Goal: Check status: Check status

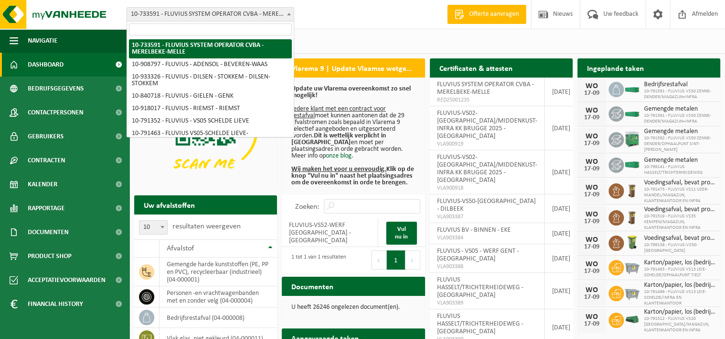
click at [288, 15] on span at bounding box center [289, 14] width 10 height 12
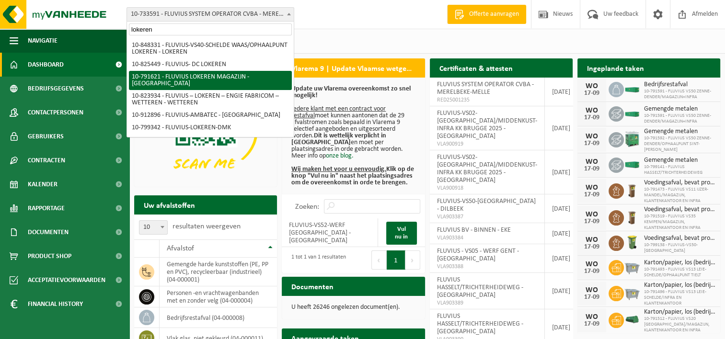
type input "lokeren"
select select "30279"
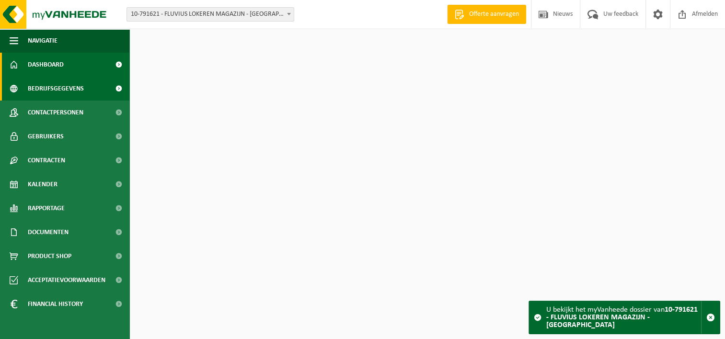
click at [44, 91] on span "Bedrijfsgegevens" at bounding box center [56, 89] width 56 height 24
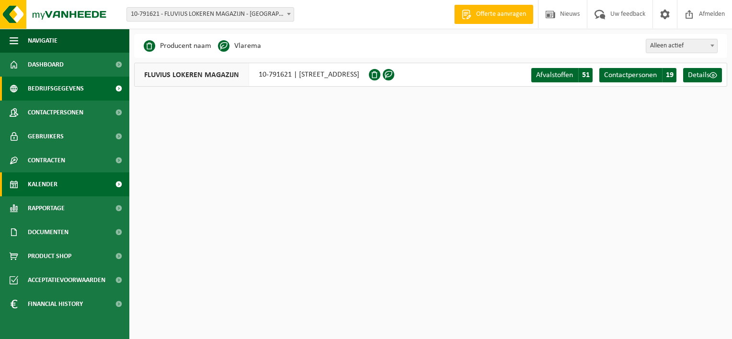
click at [58, 185] on link "Kalender" at bounding box center [64, 185] width 129 height 24
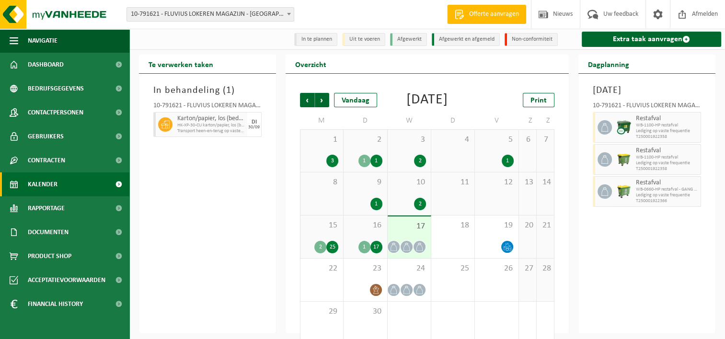
click at [406, 145] on span "3" at bounding box center [409, 140] width 34 height 11
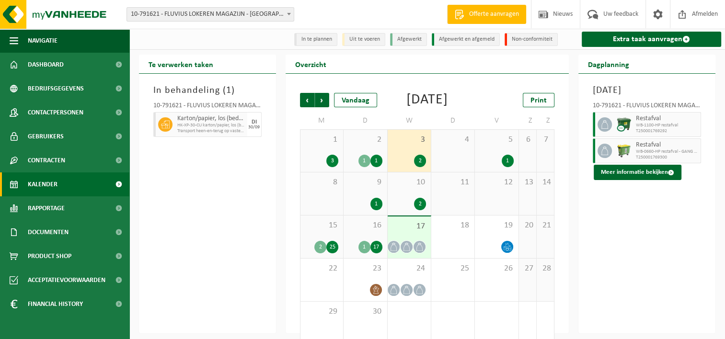
click at [369, 145] on span "2" at bounding box center [365, 140] width 34 height 11
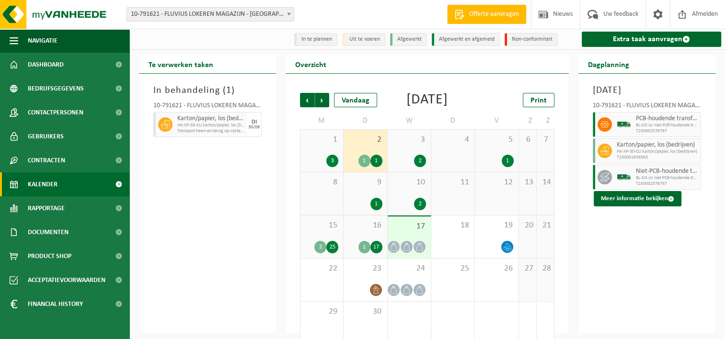
click at [372, 231] on span "16" at bounding box center [365, 225] width 34 height 11
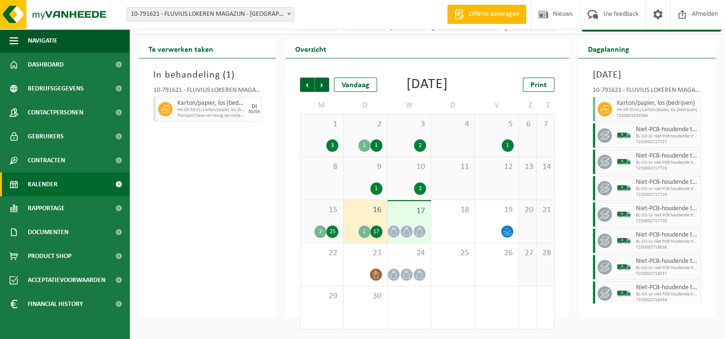
scroll to position [31, 0]
click at [370, 301] on span "30" at bounding box center [365, 296] width 34 height 11
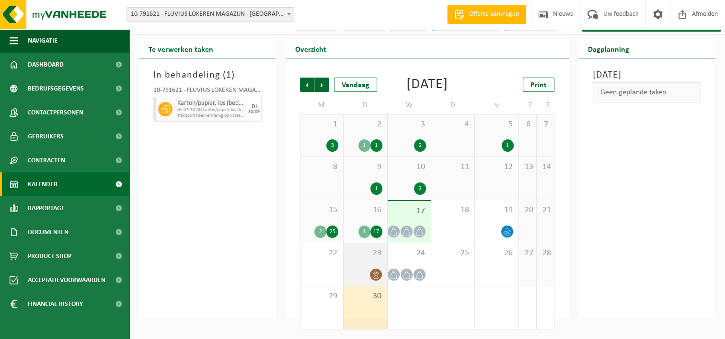
click at [369, 272] on div at bounding box center [365, 274] width 34 height 13
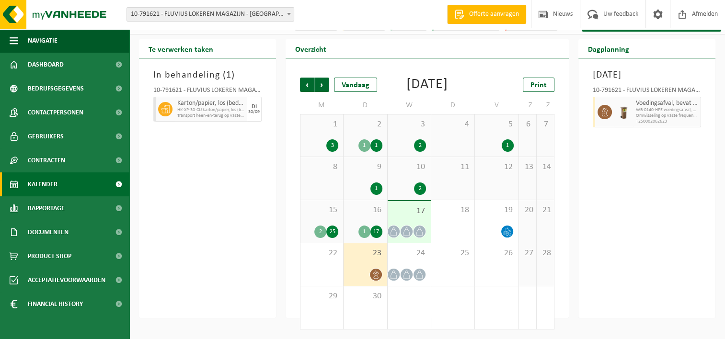
click at [287, 13] on b at bounding box center [289, 14] width 4 height 2
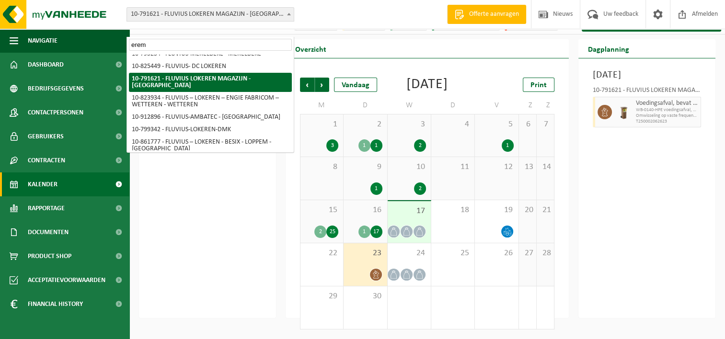
scroll to position [0, 0]
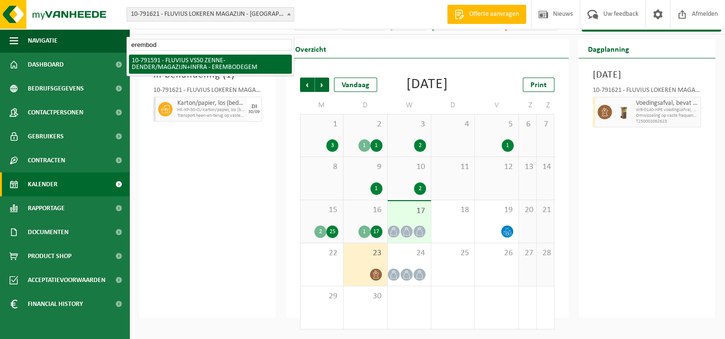
type input "erembod"
select select "30259"
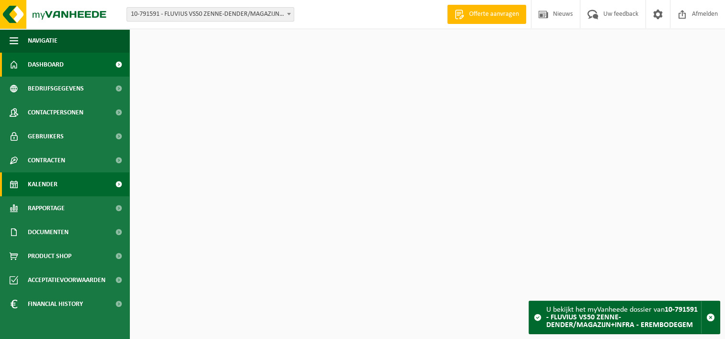
click at [46, 188] on span "Kalender" at bounding box center [43, 185] width 30 height 24
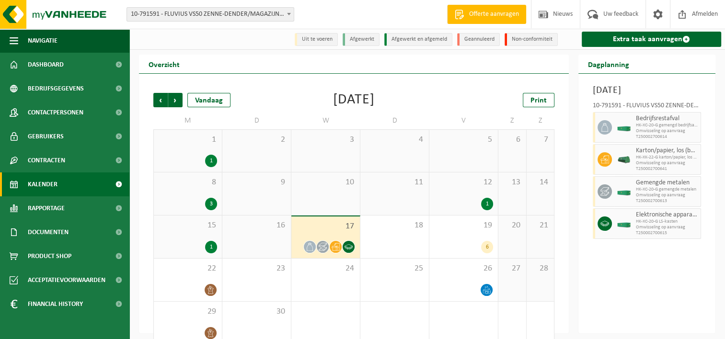
click at [210, 228] on span "15" at bounding box center [188, 225] width 58 height 11
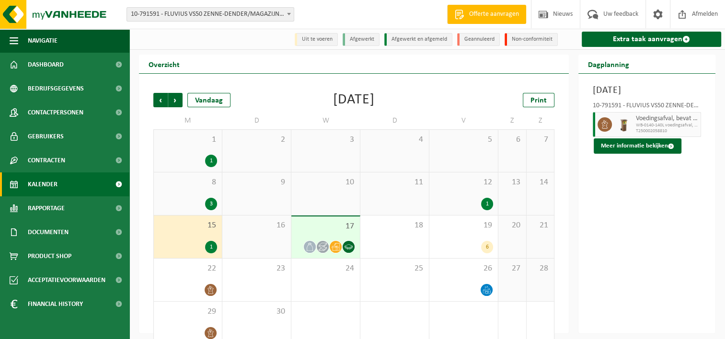
click at [321, 231] on span "17" at bounding box center [325, 226] width 59 height 11
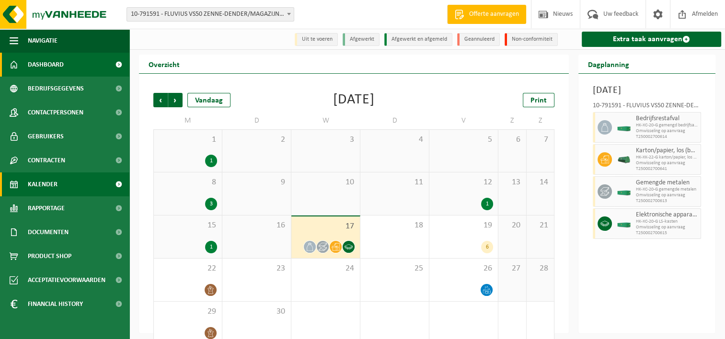
click at [54, 62] on span "Dashboard" at bounding box center [46, 65] width 36 height 24
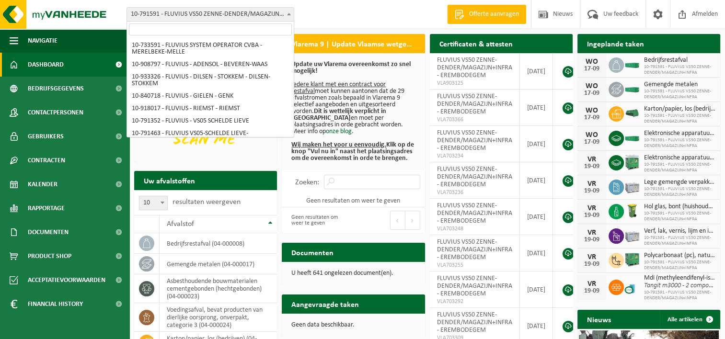
click at [204, 11] on span "10-791591 - FLUVIUS VS50 ZENNE-DENDER/MAGAZIJN+INFRA - EREMBODEGEM" at bounding box center [210, 14] width 167 height 13
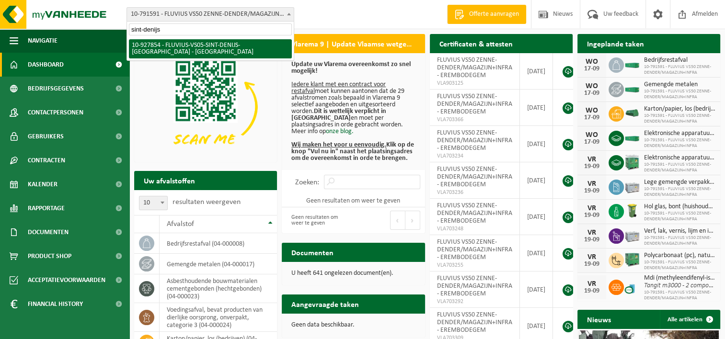
type input "sint-denijs"
select select "133075"
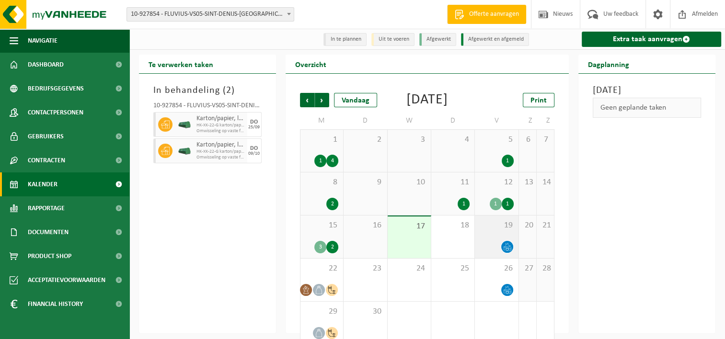
click at [508, 251] on div "19" at bounding box center [496, 237] width 43 height 43
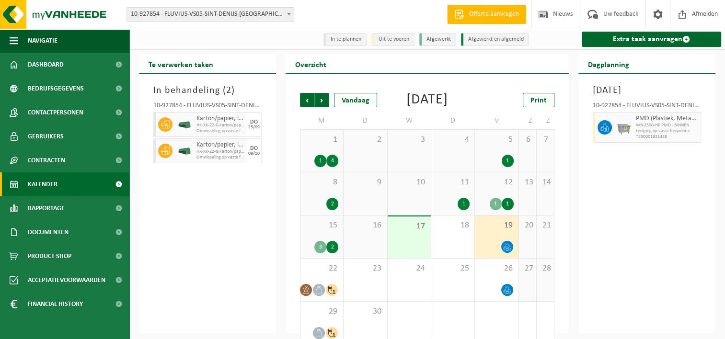
click at [398, 251] on div "17" at bounding box center [409, 238] width 43 height 42
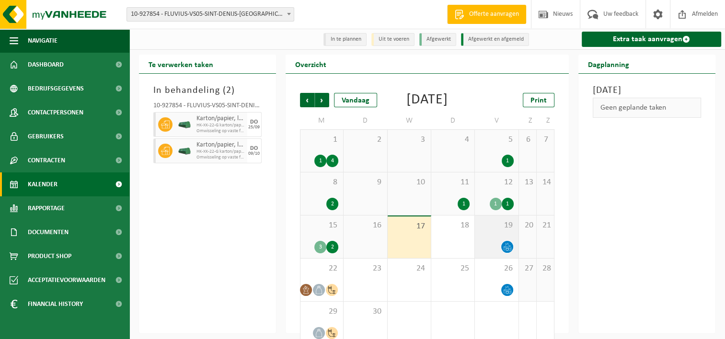
click at [490, 247] on div "19" at bounding box center [496, 237] width 43 height 43
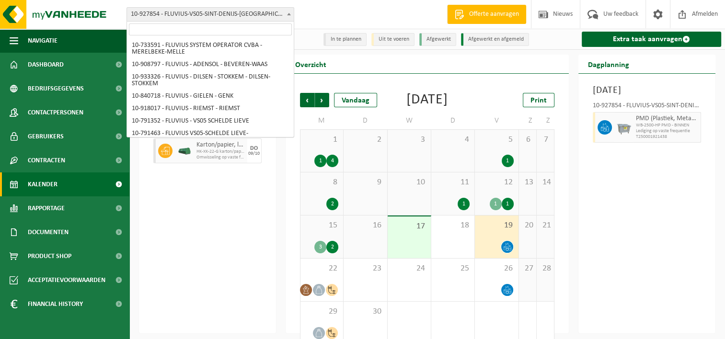
click at [273, 18] on span "10-927854 - FLUVIUS-VS05-SINT-DENIJS-[GEOGRAPHIC_DATA] - [GEOGRAPHIC_DATA]" at bounding box center [210, 14] width 167 height 13
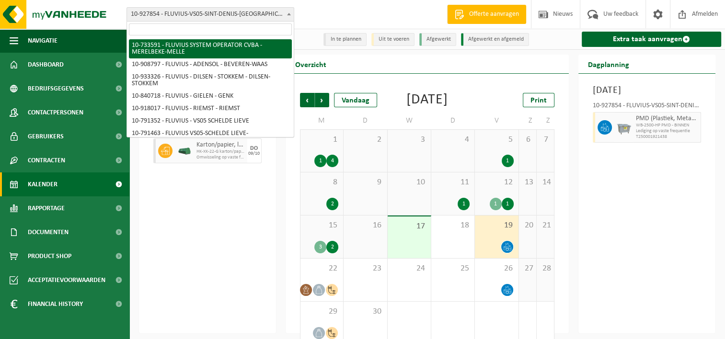
select select "20098"
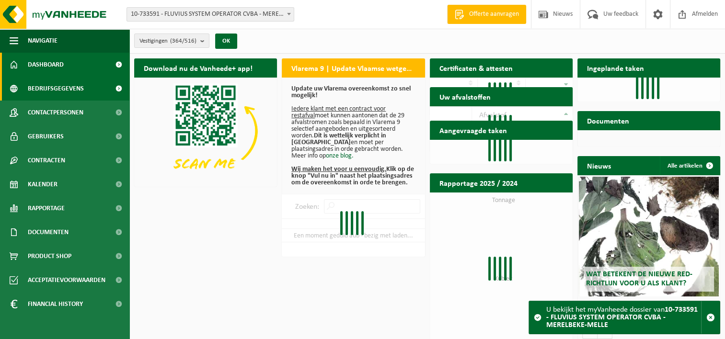
click at [64, 82] on span "Bedrijfsgegevens" at bounding box center [56, 89] width 56 height 24
